Goal: Information Seeking & Learning: Learn about a topic

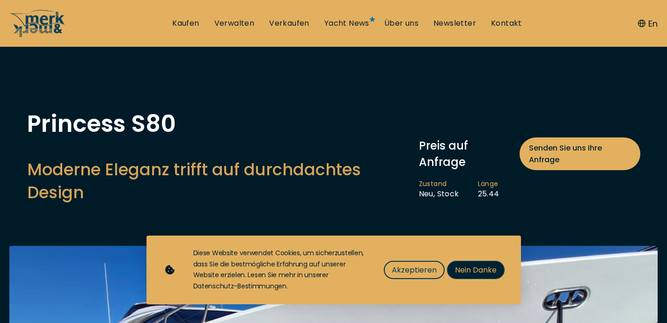
click at [463, 271] on span "Nein Danke" at bounding box center [476, 270] width 42 height 12
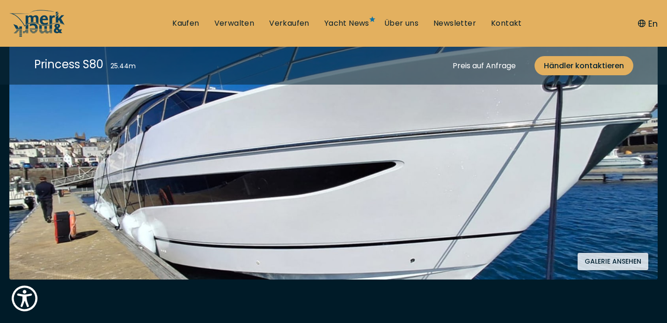
scroll to position [244, 0]
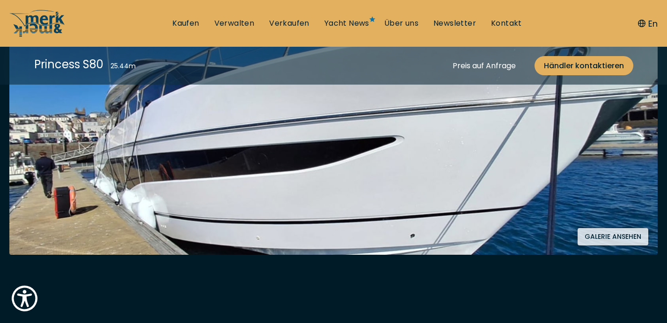
click at [613, 234] on button "Galerie ansehen" at bounding box center [612, 236] width 71 height 17
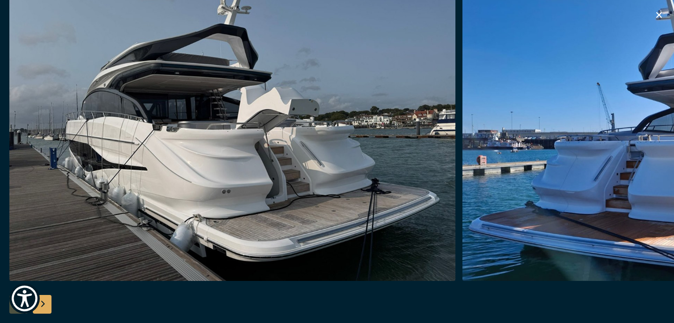
click at [615, 110] on img "button" at bounding box center [685, 131] width 446 height 299
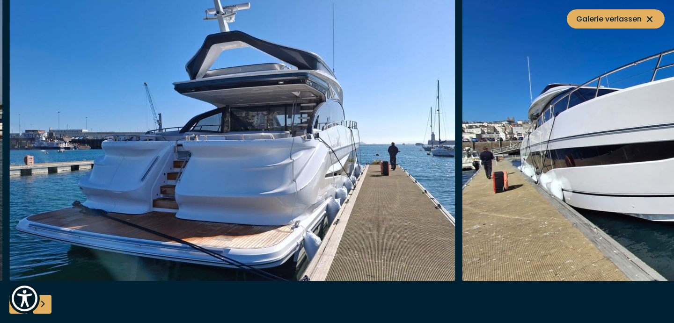
click at [575, 117] on img "button" at bounding box center [685, 131] width 446 height 299
click at [209, 168] on img "button" at bounding box center [232, 131] width 446 height 299
click at [596, 98] on img "button" at bounding box center [685, 131] width 446 height 299
click at [654, 17] on icon at bounding box center [649, 19] width 11 height 11
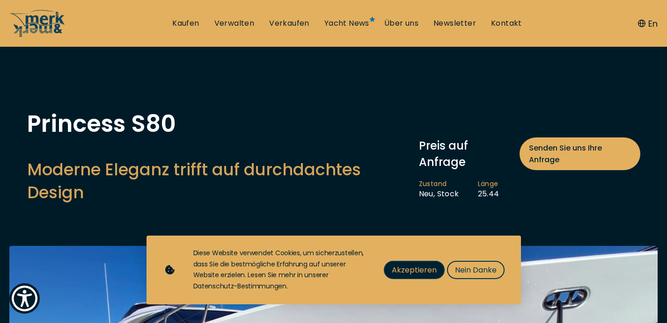
click at [424, 269] on span "Akzeptieren" at bounding box center [414, 270] width 45 height 12
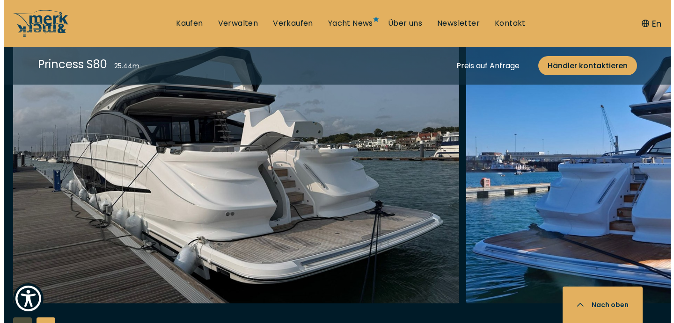
scroll to position [1332, 0]
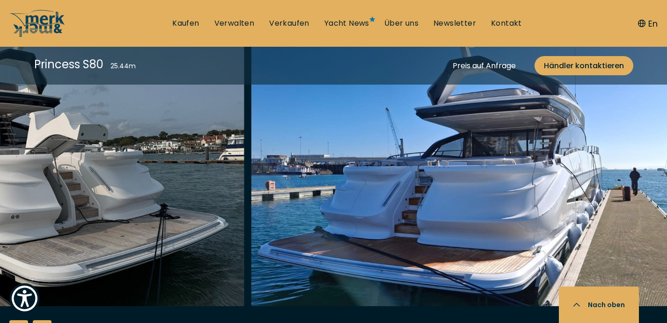
click at [305, 194] on img "button" at bounding box center [474, 156] width 446 height 299
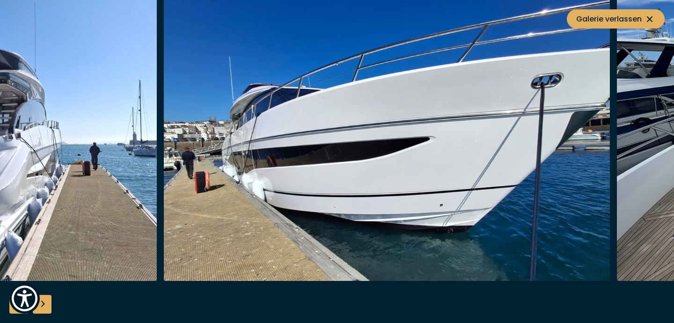
click at [249, 197] on img "button" at bounding box center [387, 131] width 446 height 299
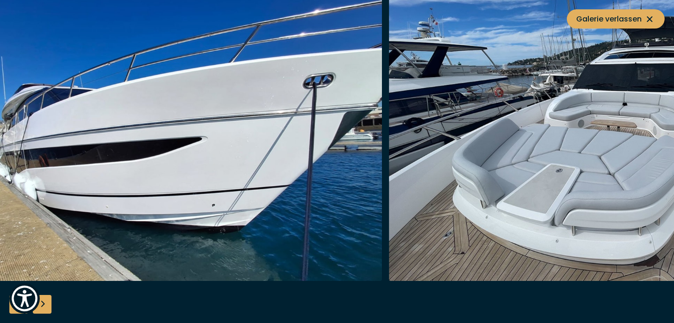
click at [284, 186] on img "button" at bounding box center [159, 131] width 446 height 299
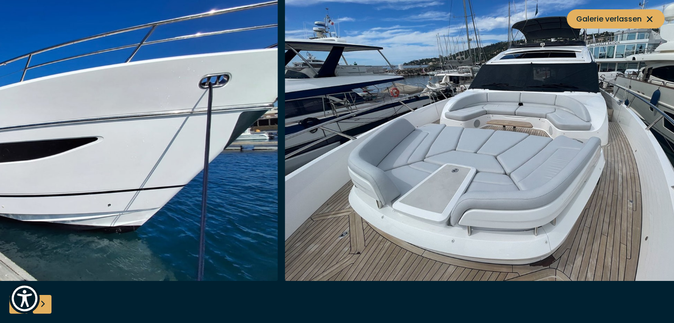
click at [423, 176] on img "button" at bounding box center [508, 131] width 446 height 299
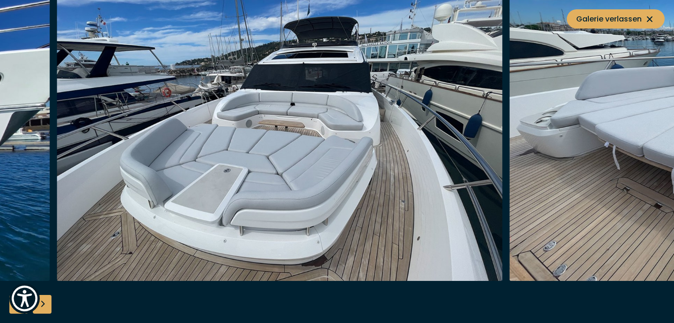
click at [356, 175] on img "button" at bounding box center [280, 131] width 446 height 299
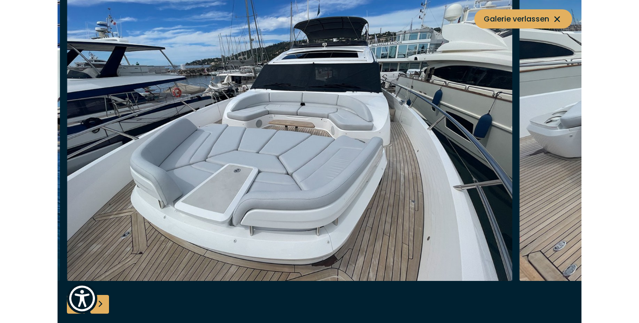
scroll to position [1375, 0]
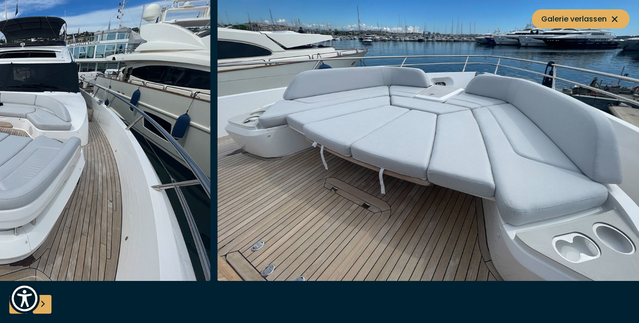
click at [320, 161] on img "button" at bounding box center [441, 131] width 446 height 299
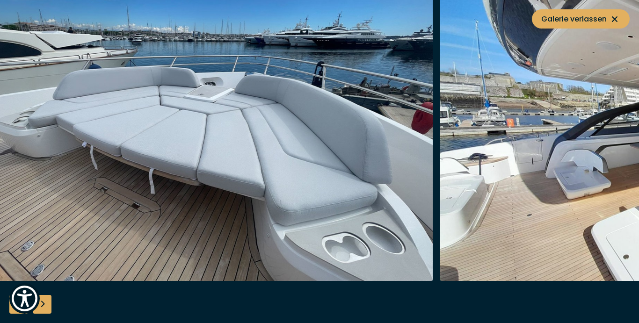
click at [221, 175] on img "button" at bounding box center [210, 131] width 446 height 299
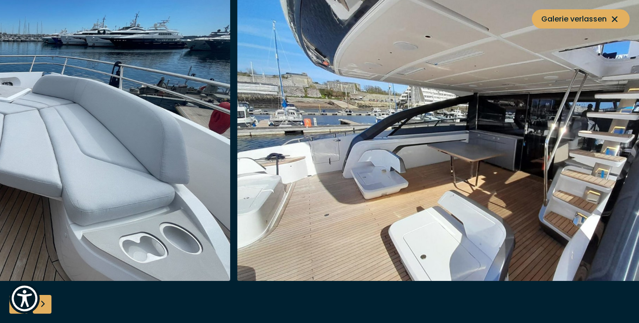
click at [327, 155] on img "button" at bounding box center [460, 131] width 446 height 299
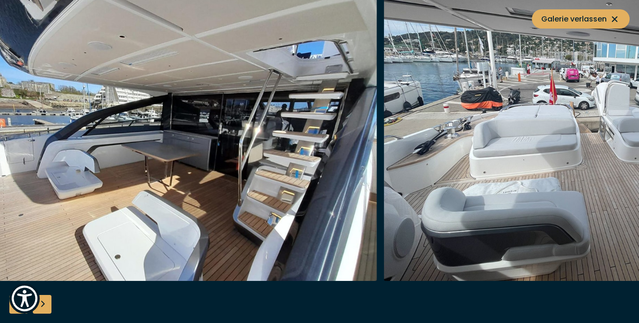
click at [254, 146] on img "button" at bounding box center [154, 131] width 446 height 299
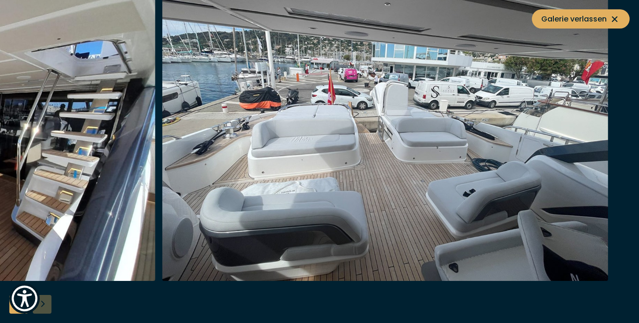
click at [242, 166] on img "button" at bounding box center [385, 131] width 446 height 299
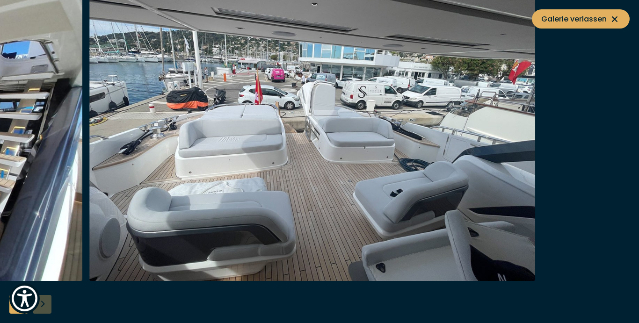
click at [250, 141] on img "button" at bounding box center [312, 131] width 446 height 299
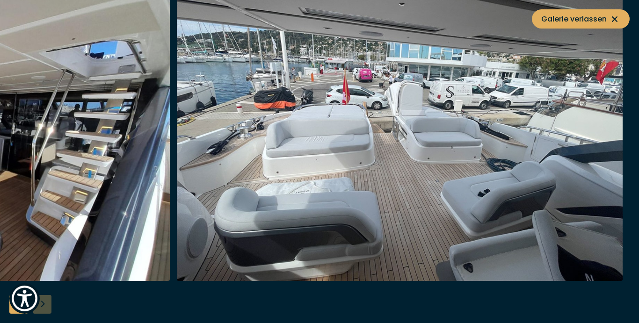
click at [615, 19] on icon at bounding box center [615, 19] width 6 height 6
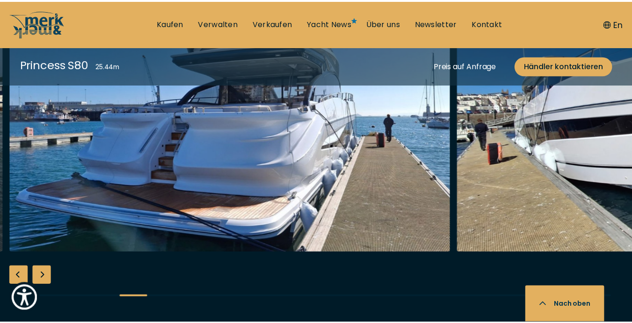
scroll to position [1372, 0]
